Goal: Information Seeking & Learning: Learn about a topic

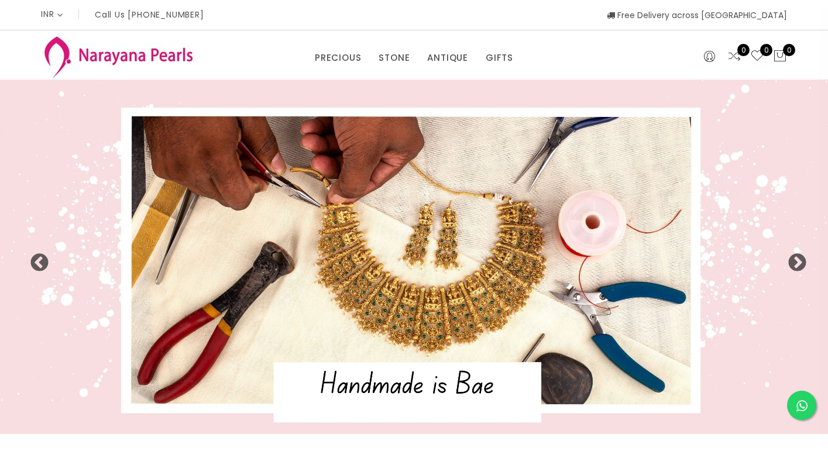
select select "INR"
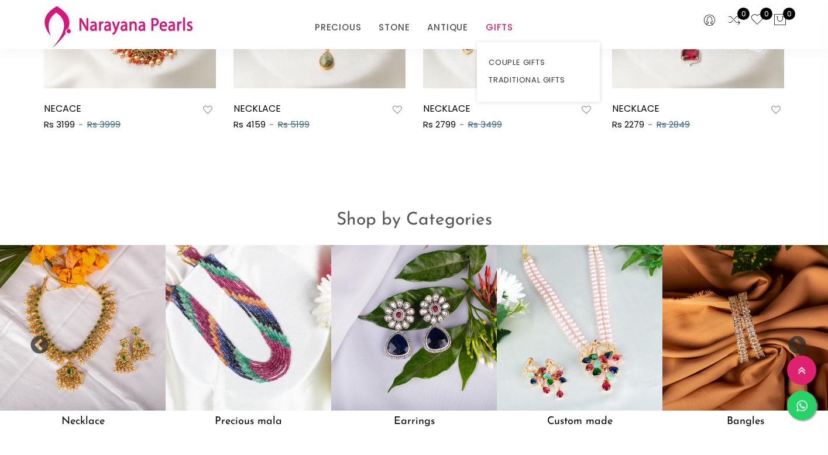
scroll to position [794, 0]
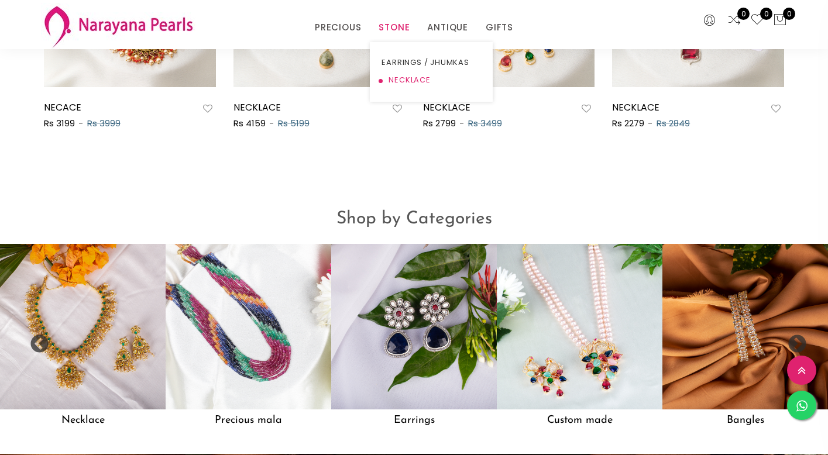
click at [397, 77] on link "NECKLACE" at bounding box center [430, 80] width 99 height 18
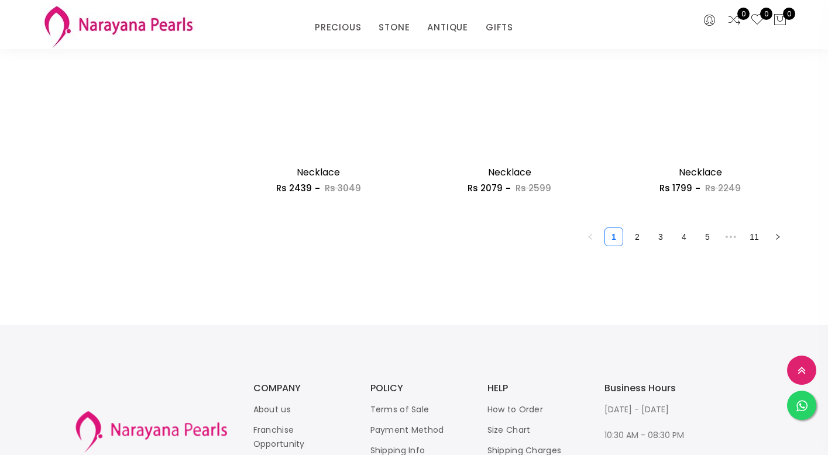
scroll to position [1598, 0]
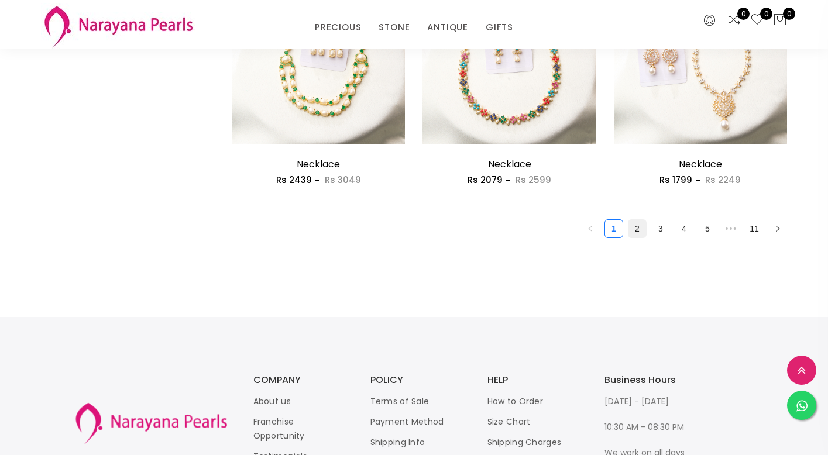
click at [640, 229] on link "2" at bounding box center [637, 229] width 18 height 18
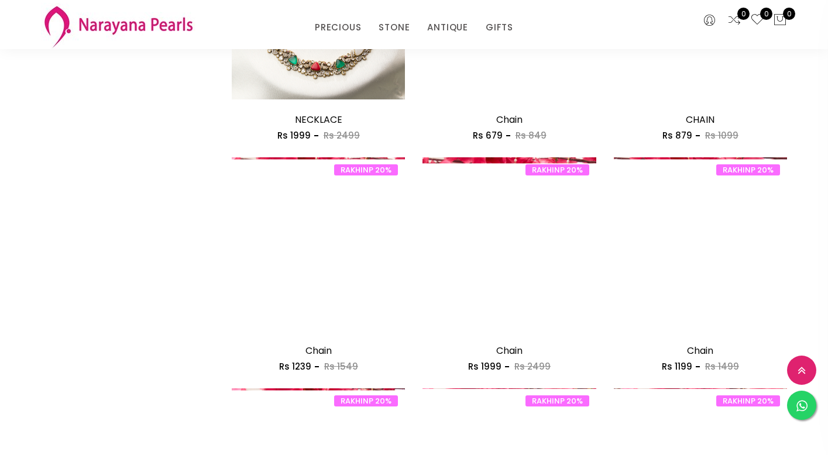
scroll to position [718, 0]
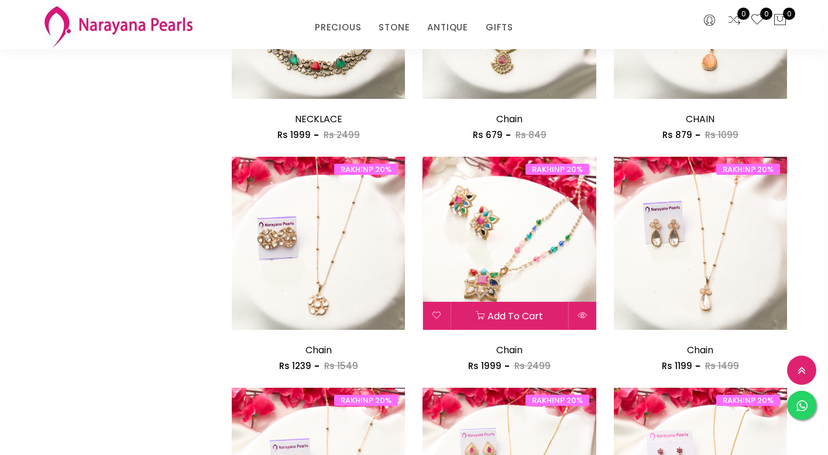
click at [572, 237] on img at bounding box center [508, 243] width 173 height 173
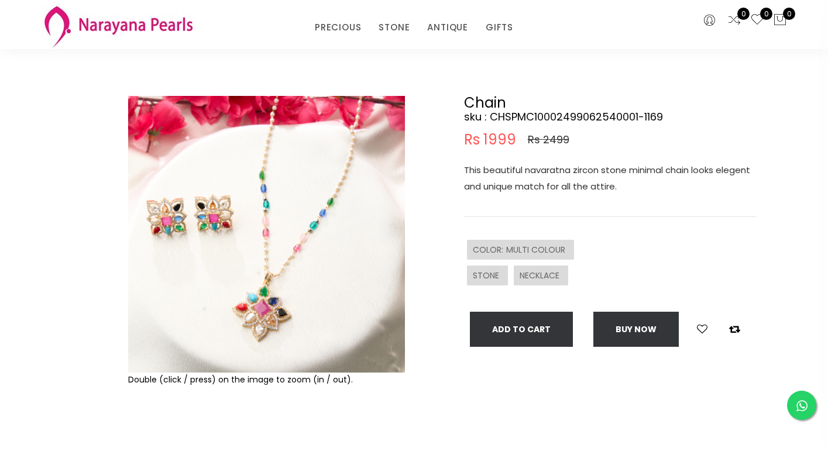
scroll to position [45, 0]
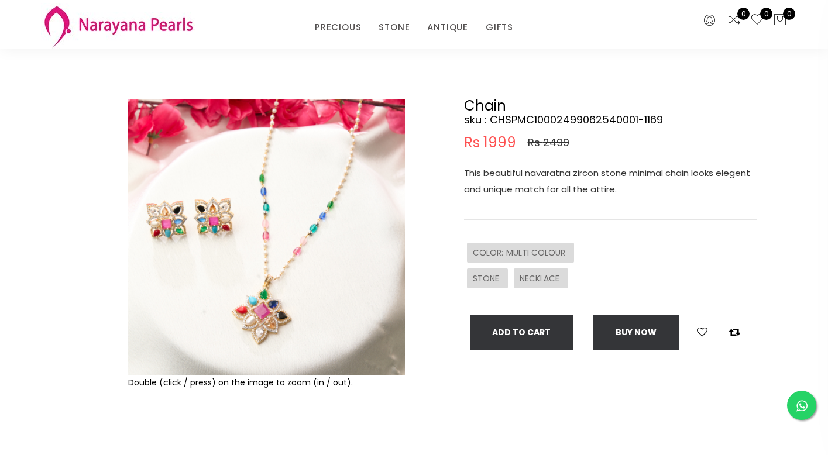
click at [329, 301] on img at bounding box center [266, 237] width 277 height 277
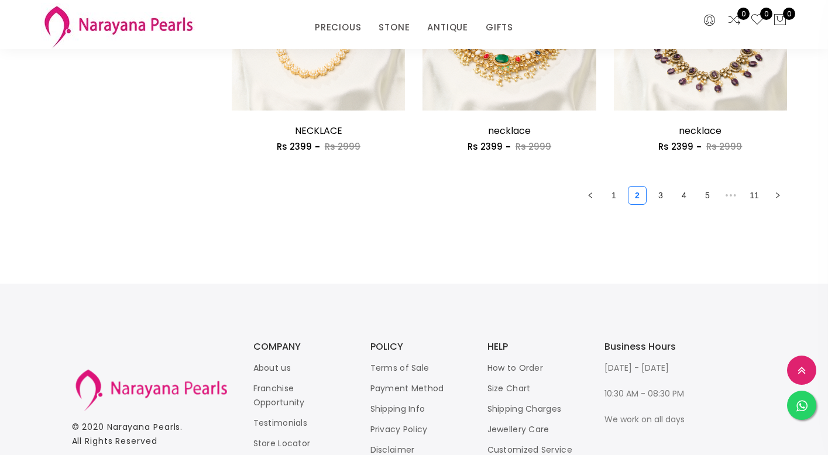
scroll to position [1634, 0]
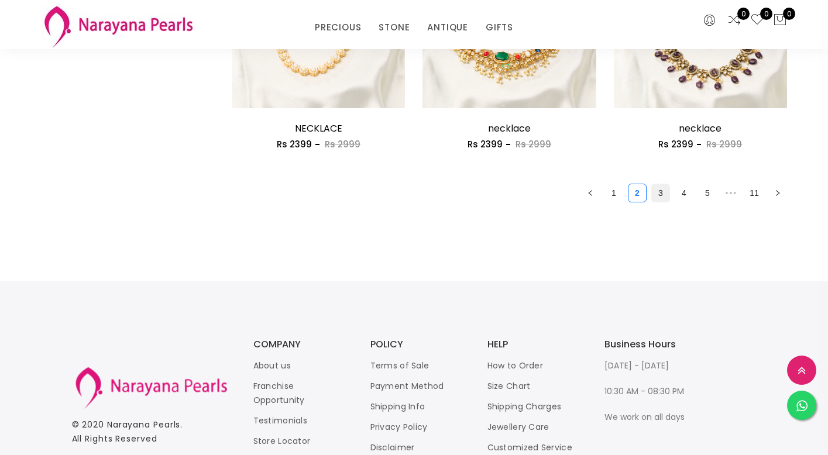
click at [661, 197] on link "3" at bounding box center [661, 193] width 18 height 18
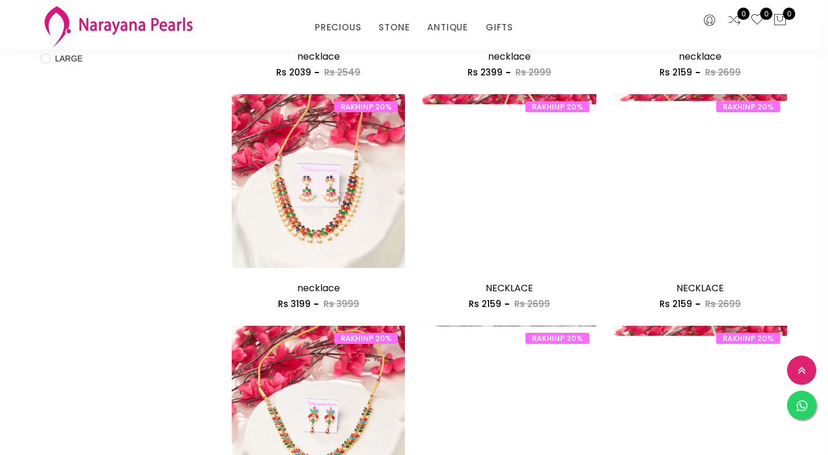
scroll to position [551, 0]
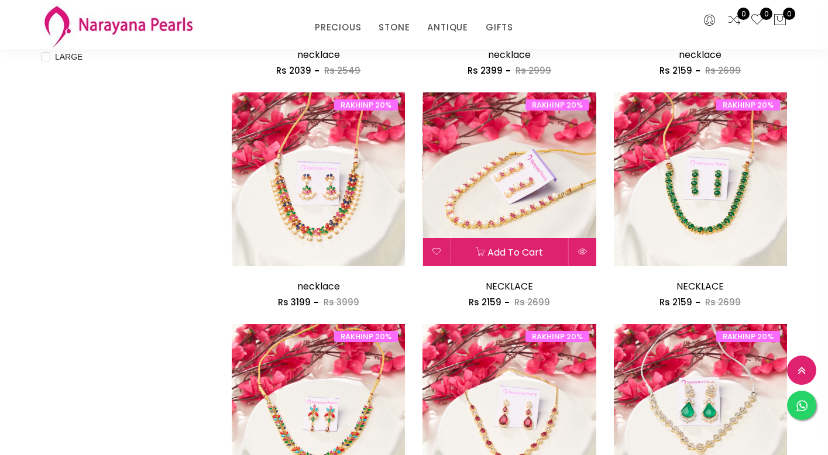
click at [552, 217] on img at bounding box center [508, 178] width 173 height 173
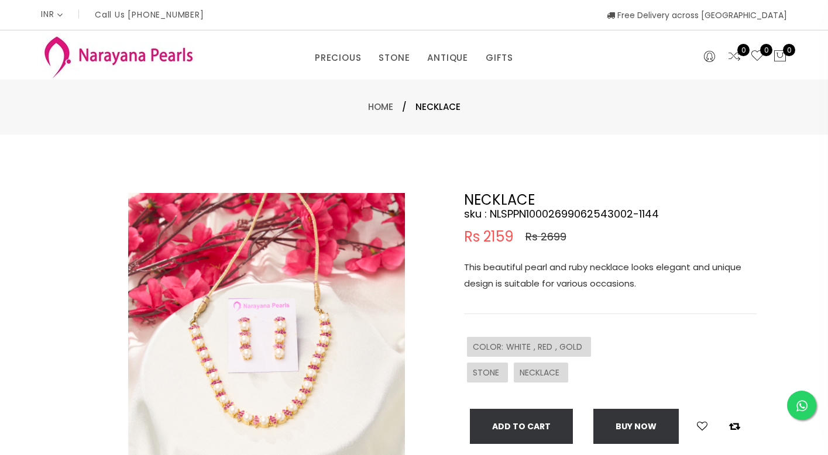
click at [354, 362] on img at bounding box center [266, 331] width 277 height 277
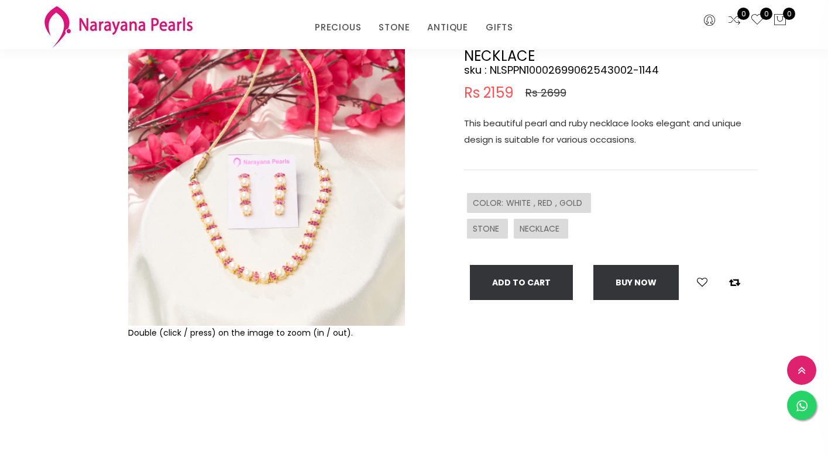
scroll to position [100, 0]
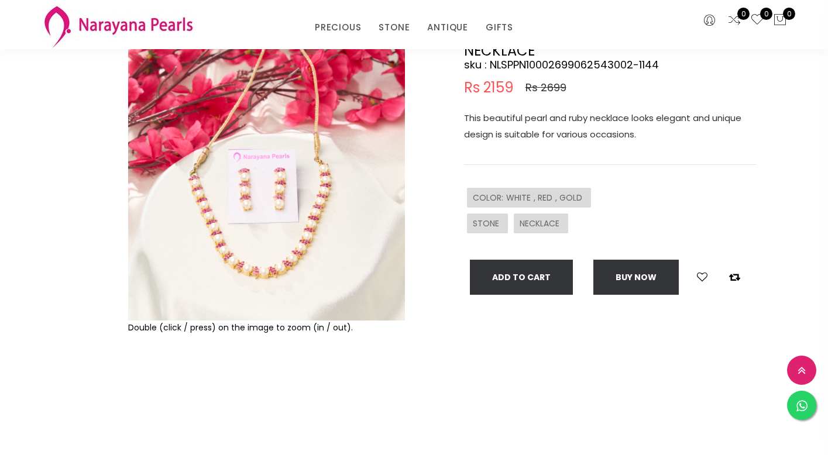
click at [325, 181] on img at bounding box center [266, 182] width 277 height 277
click at [324, 181] on img at bounding box center [266, 182] width 277 height 277
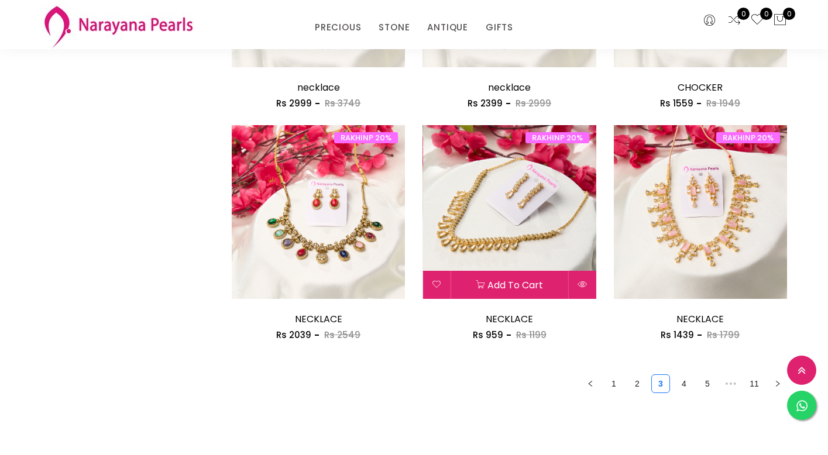
scroll to position [1448, 0]
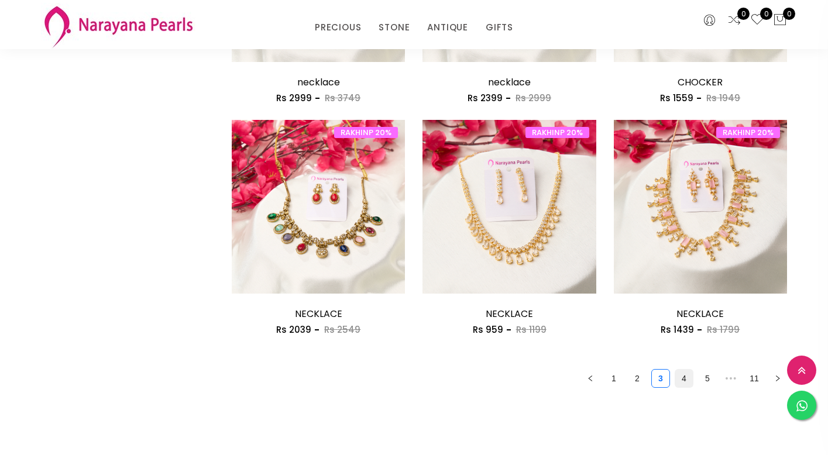
click at [682, 378] on link "4" at bounding box center [684, 379] width 18 height 18
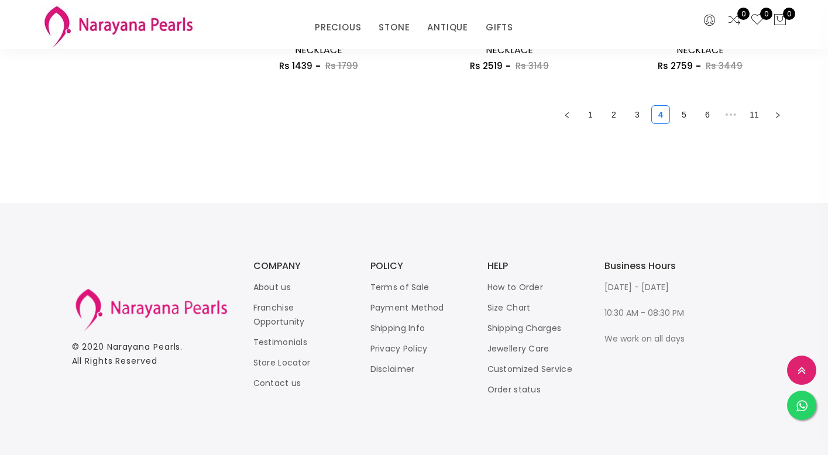
scroll to position [1496, 0]
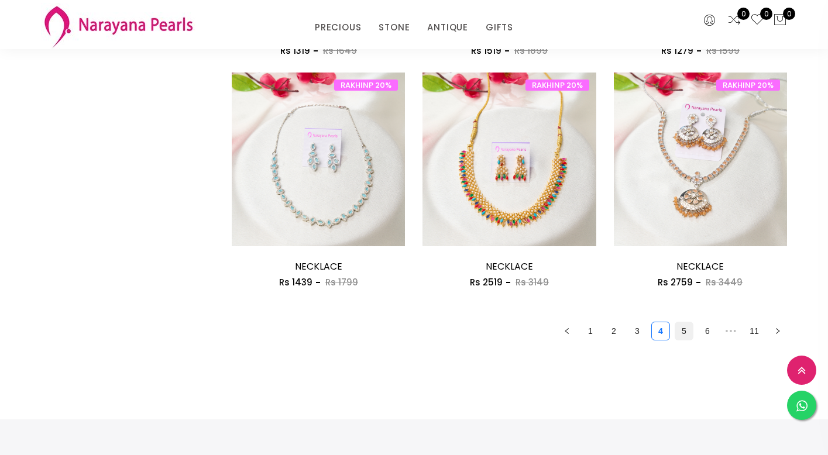
click at [686, 333] on link "5" at bounding box center [684, 331] width 18 height 18
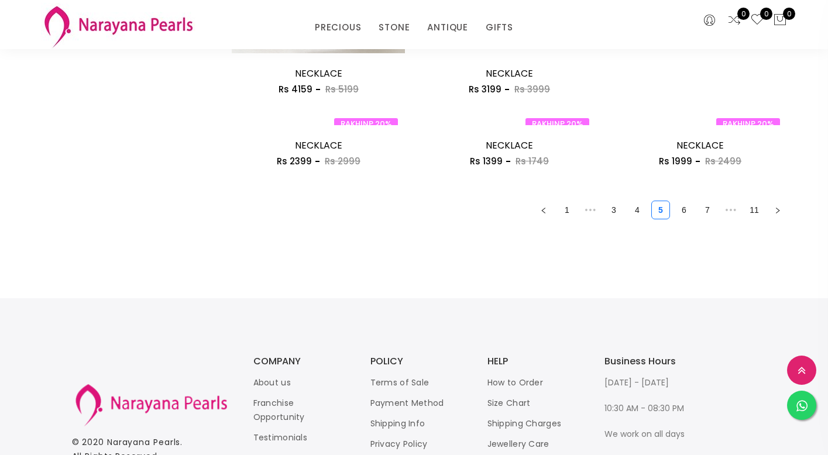
scroll to position [1460, 0]
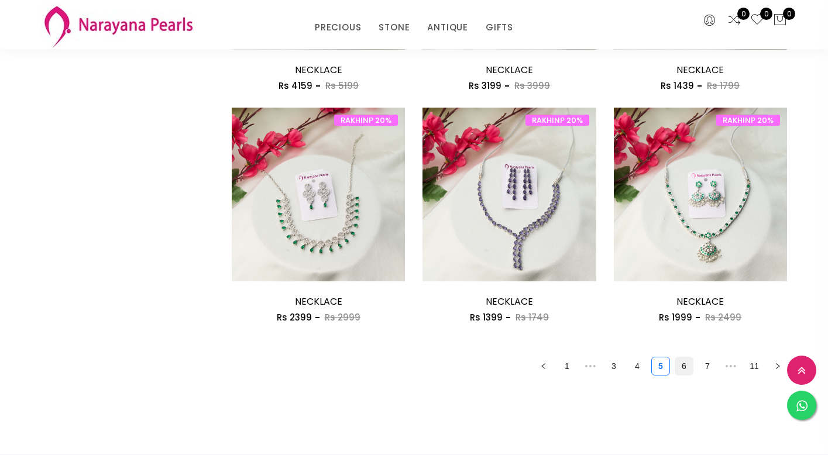
click at [684, 368] on link "6" at bounding box center [684, 366] width 18 height 18
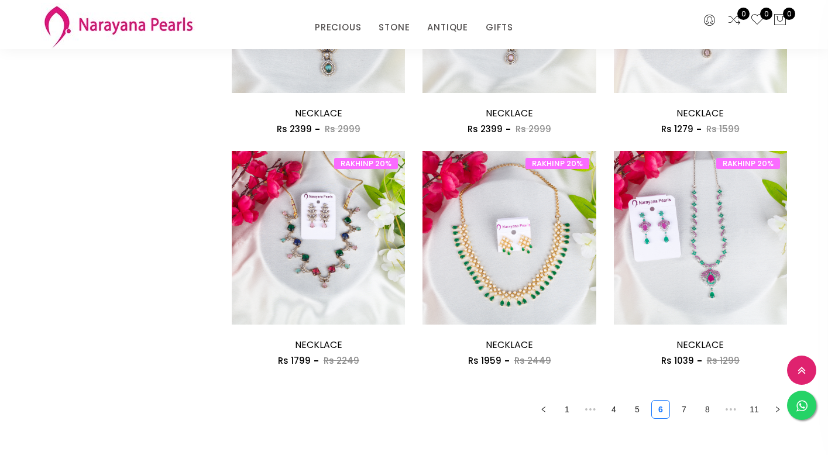
scroll to position [1418, 0]
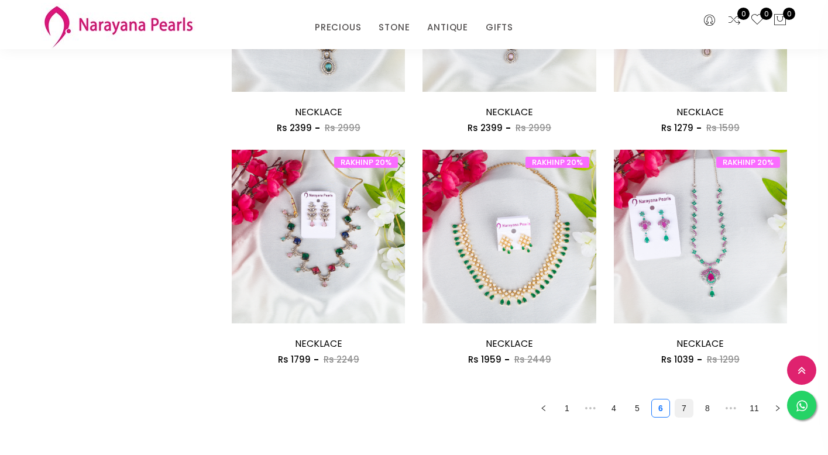
click at [686, 409] on link "7" at bounding box center [684, 408] width 18 height 18
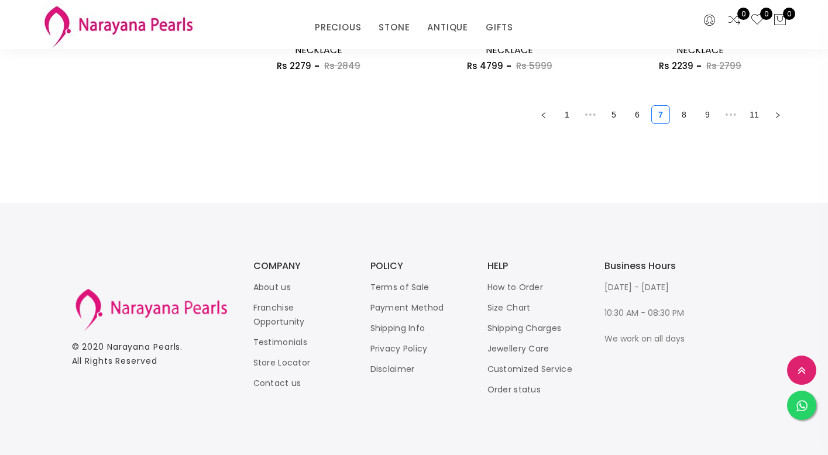
scroll to position [1436, 0]
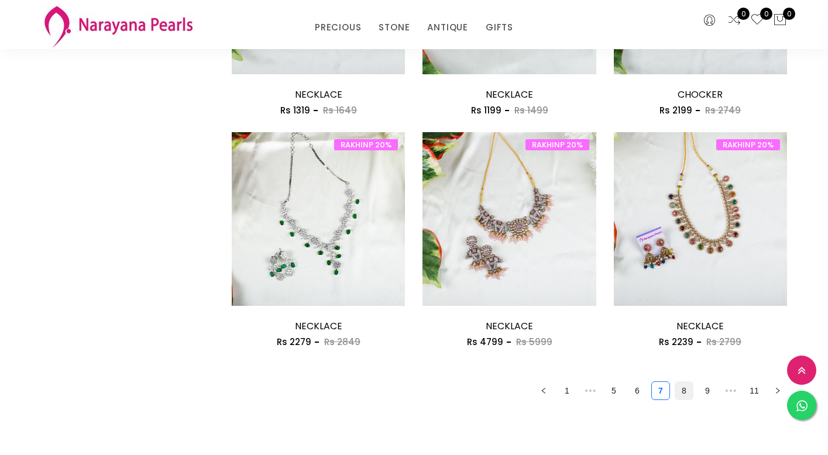
click at [689, 394] on link "8" at bounding box center [684, 391] width 18 height 18
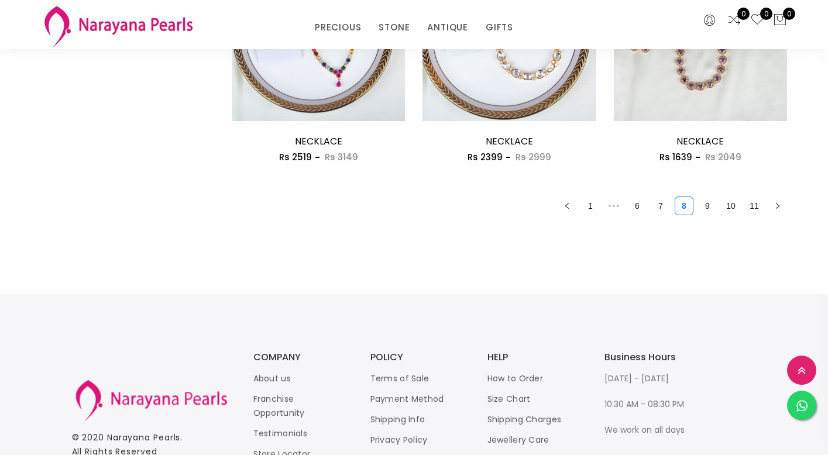
scroll to position [1623, 0]
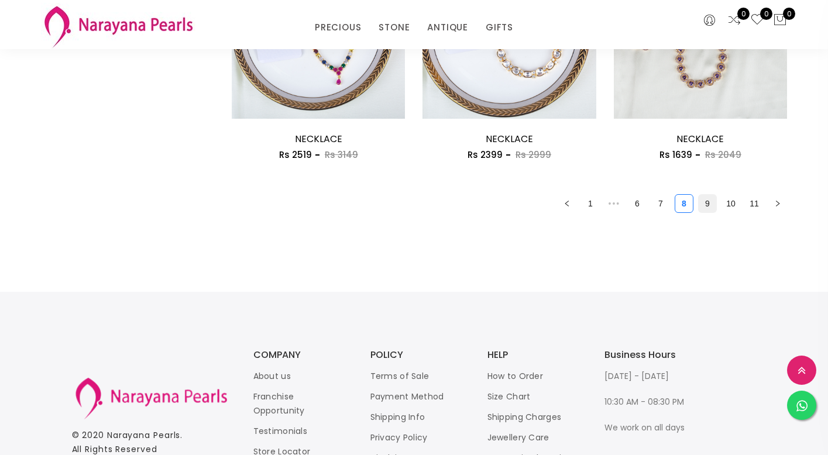
click at [708, 205] on link "9" at bounding box center [707, 204] width 18 height 18
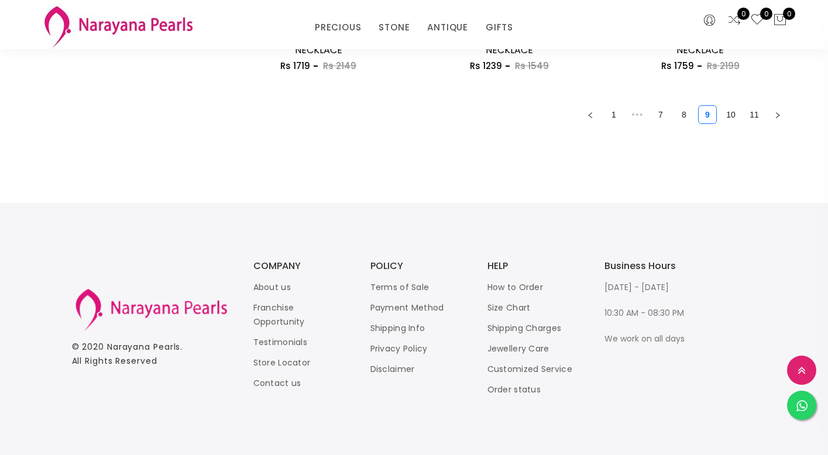
scroll to position [1603, 0]
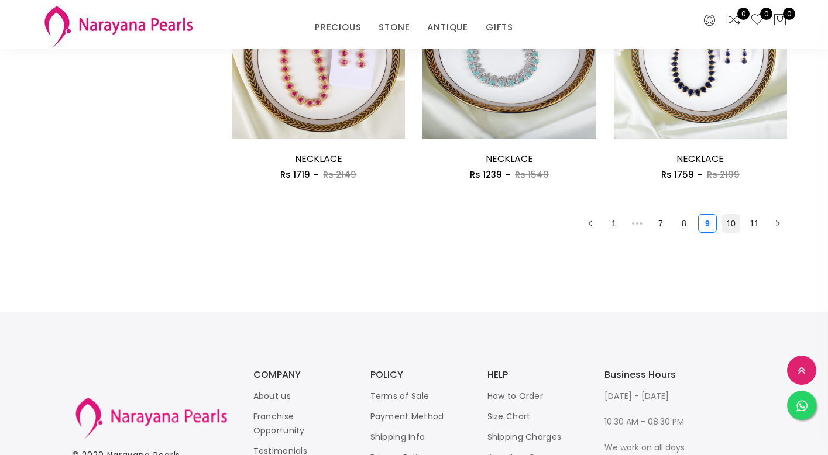
click at [729, 224] on link "10" at bounding box center [731, 224] width 18 height 18
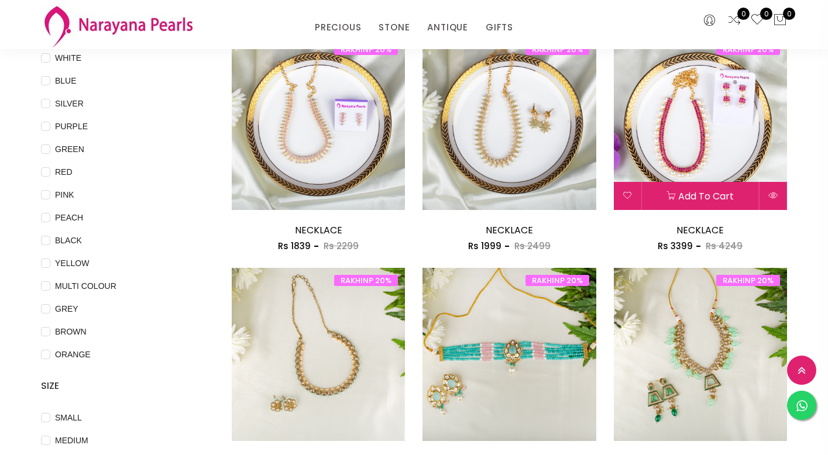
scroll to position [147, 0]
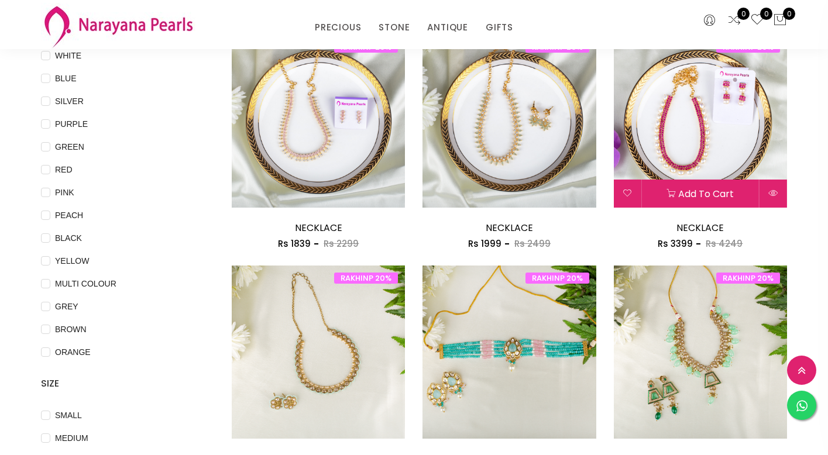
click at [705, 142] on img at bounding box center [700, 121] width 173 height 173
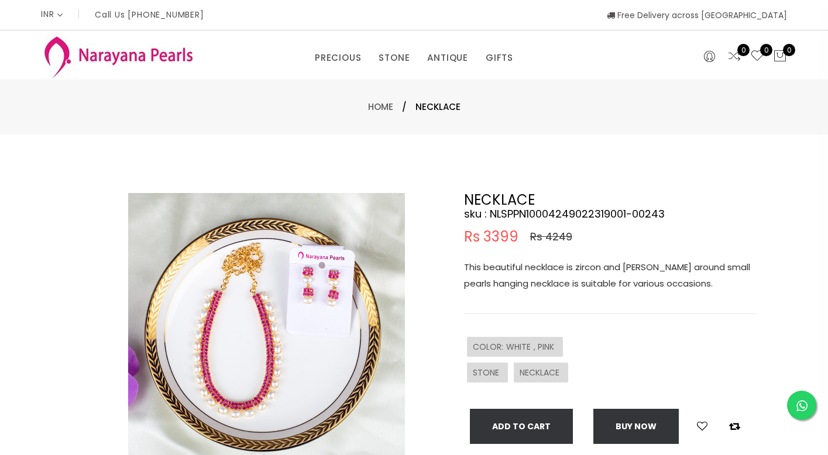
click at [327, 385] on img at bounding box center [266, 331] width 277 height 277
click at [280, 349] on img at bounding box center [266, 331] width 277 height 277
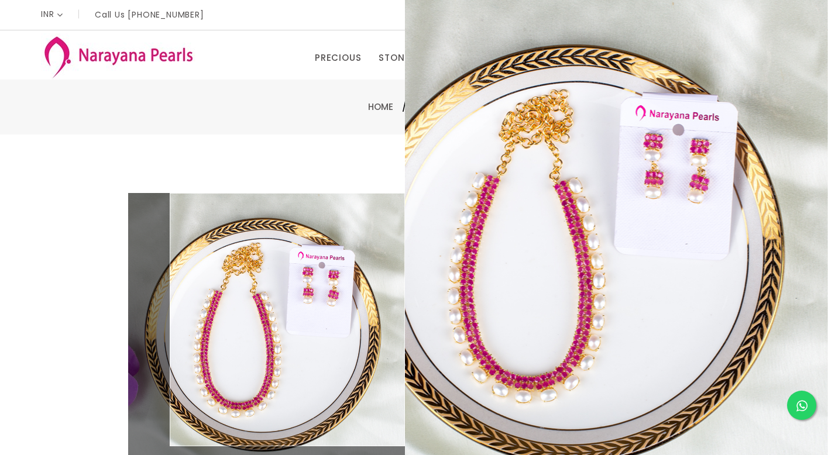
click at [768, 131] on div "Home / NECKLACE" at bounding box center [414, 107] width 828 height 55
click at [264, 176] on div "Double (click / press) on the image to zoom (in / out). NECKLACE sku : NLSPPN10…" at bounding box center [414, 377] width 828 height 485
click at [386, 108] on link "Home" at bounding box center [380, 107] width 25 height 12
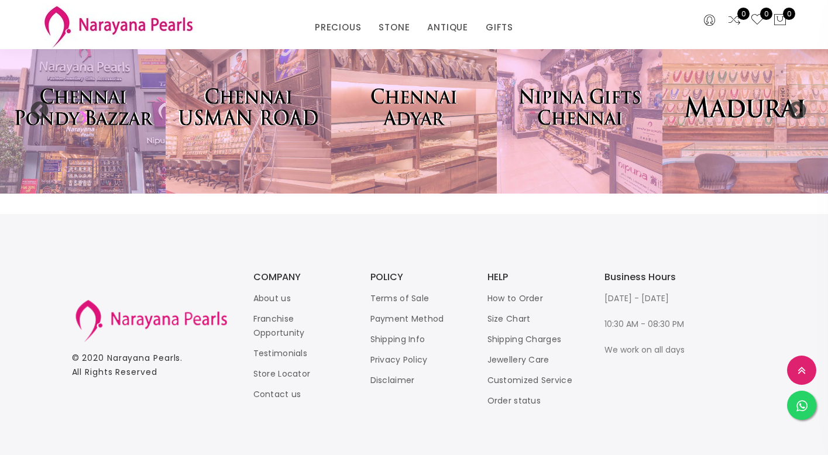
scroll to position [2490, 0]
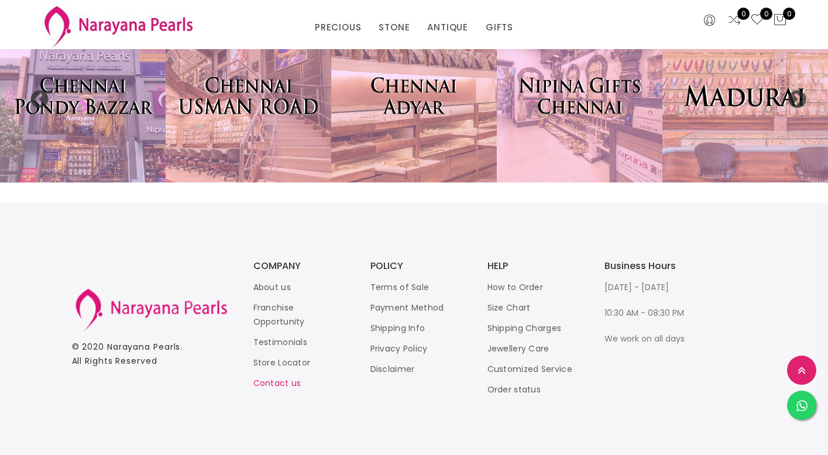
click at [273, 384] on link "Contact us" at bounding box center [277, 383] width 48 height 12
